Goal: Task Accomplishment & Management: Manage account settings

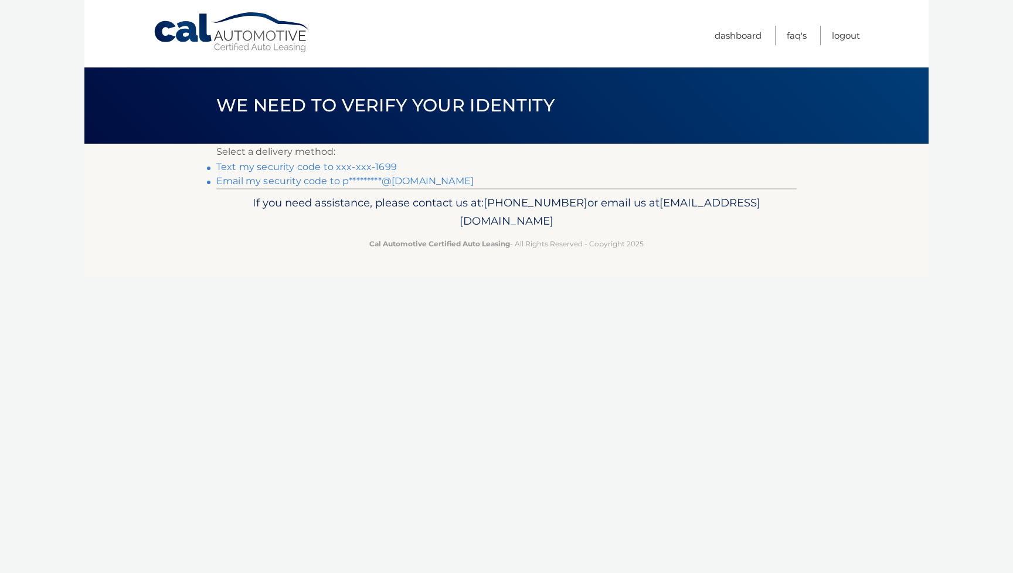
click at [332, 168] on link "Text my security code to xxx-xxx-1699" at bounding box center [306, 166] width 181 height 11
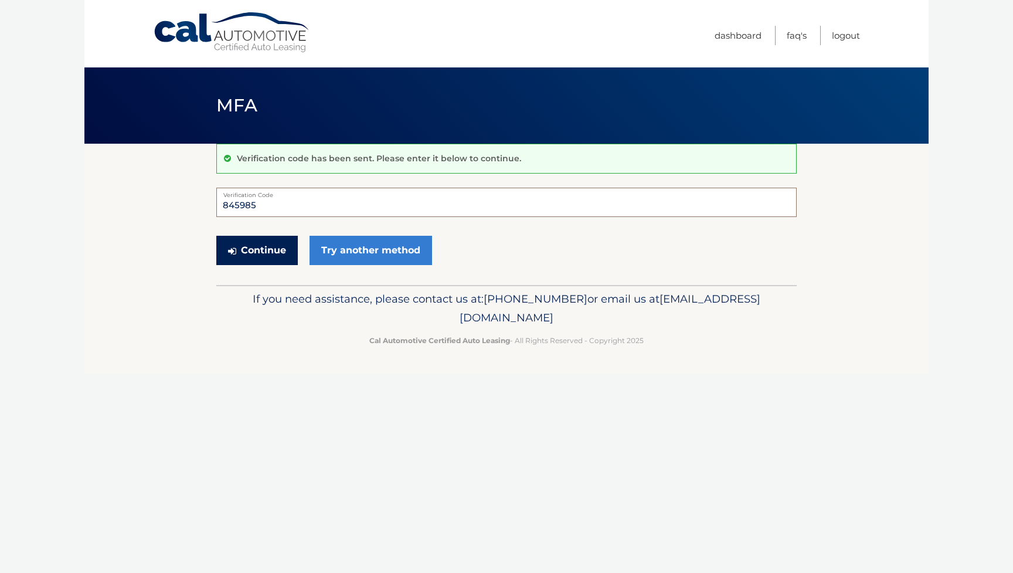
type input "845985"
click at [269, 255] on button "Continue" at bounding box center [257, 250] width 82 height 29
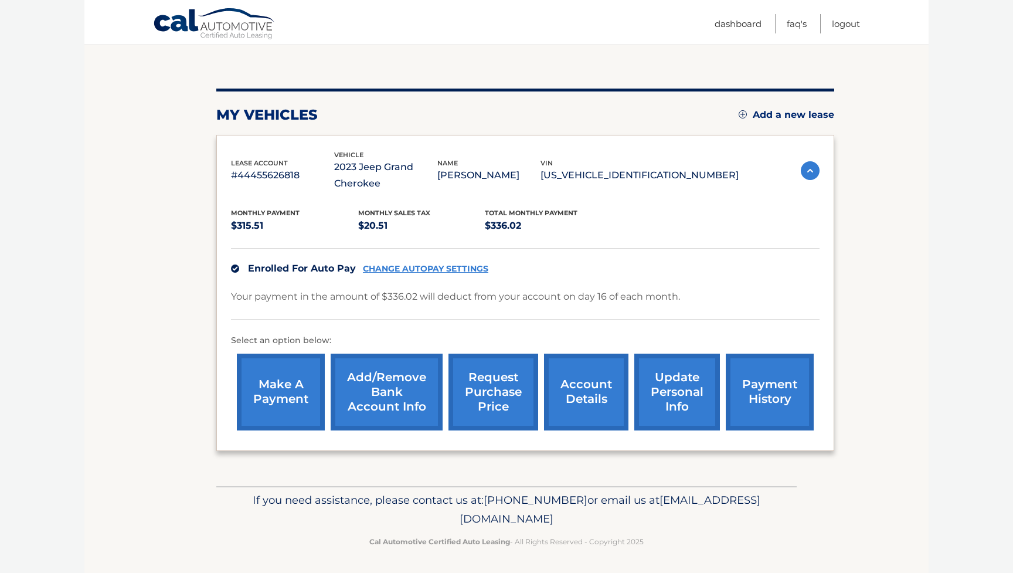
scroll to position [107, 0]
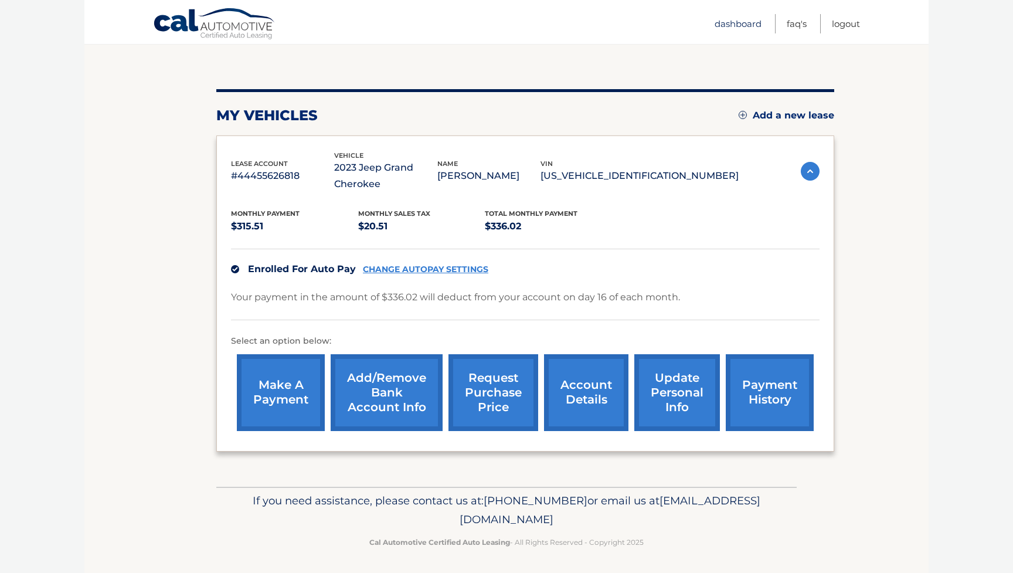
click at [732, 23] on link "Dashboard" at bounding box center [738, 23] width 47 height 19
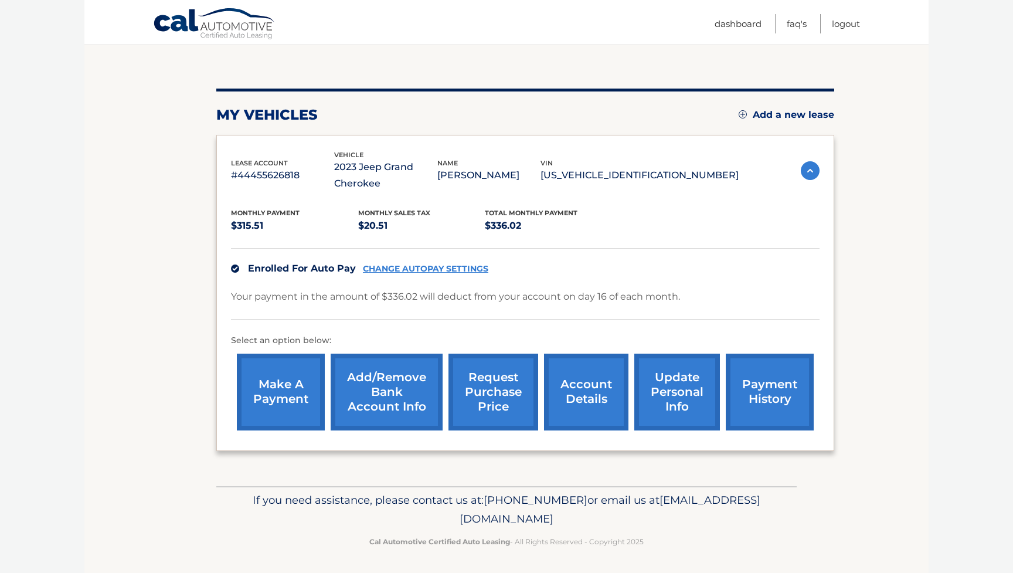
scroll to position [107, 0]
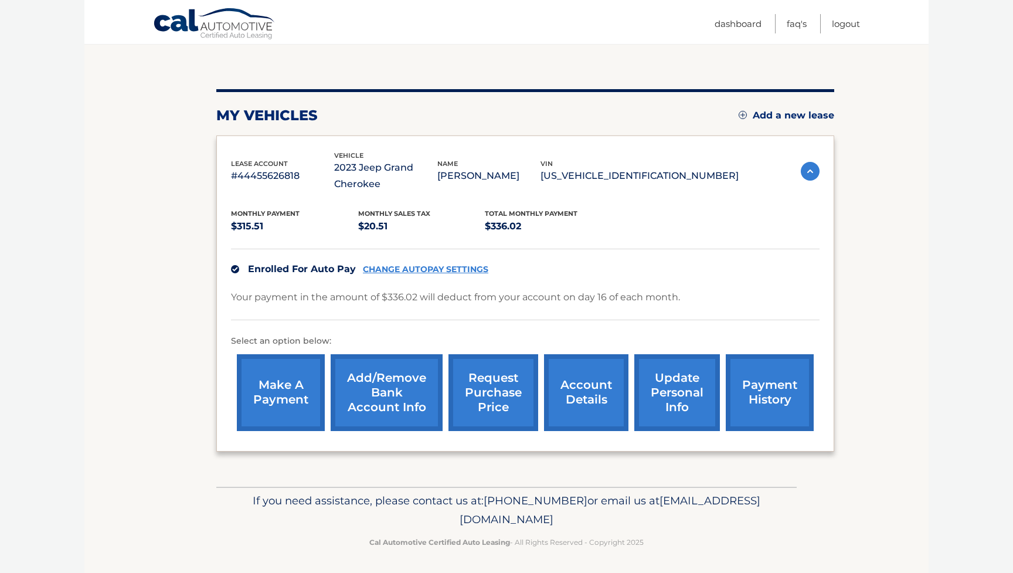
click at [666, 398] on link "update personal info" at bounding box center [678, 392] width 86 height 77
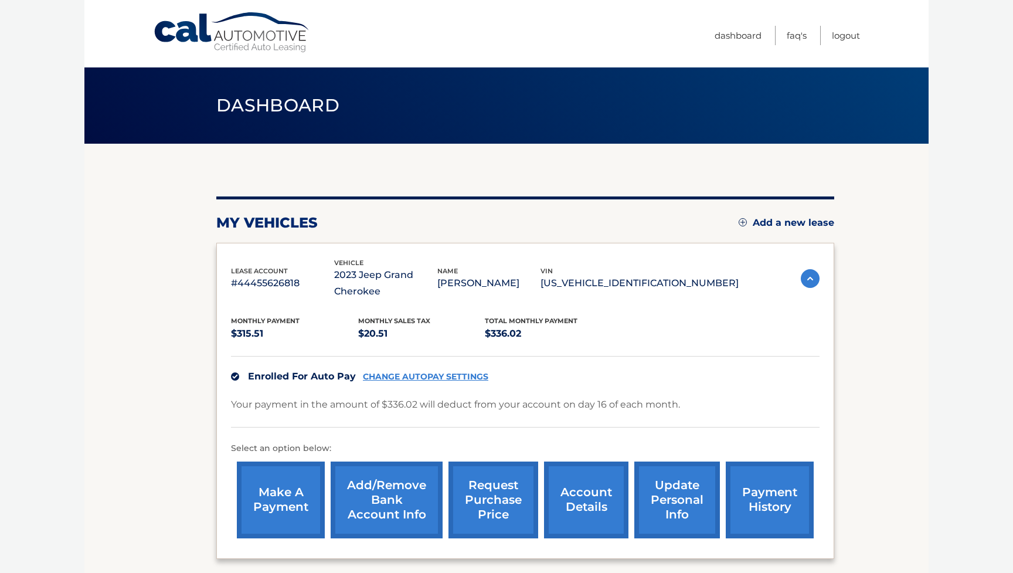
scroll to position [0, 0]
click at [65, 170] on body "Cal Automotive Menu Dashboard FAQ's Logout" at bounding box center [506, 286] width 1013 height 573
click at [794, 36] on link "FAQ's" at bounding box center [797, 35] width 20 height 19
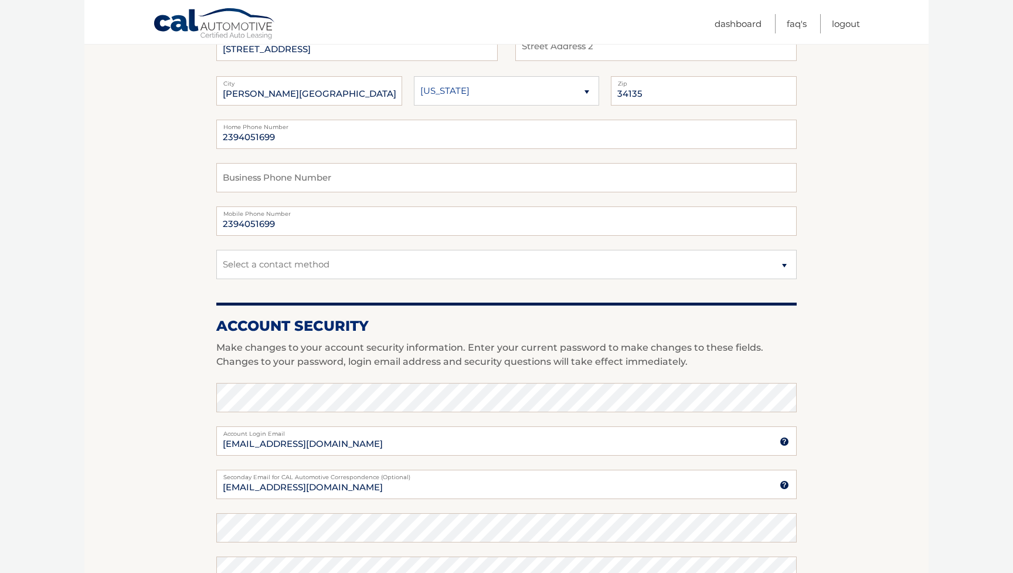
scroll to position [192, 0]
